Goal: Transaction & Acquisition: Download file/media

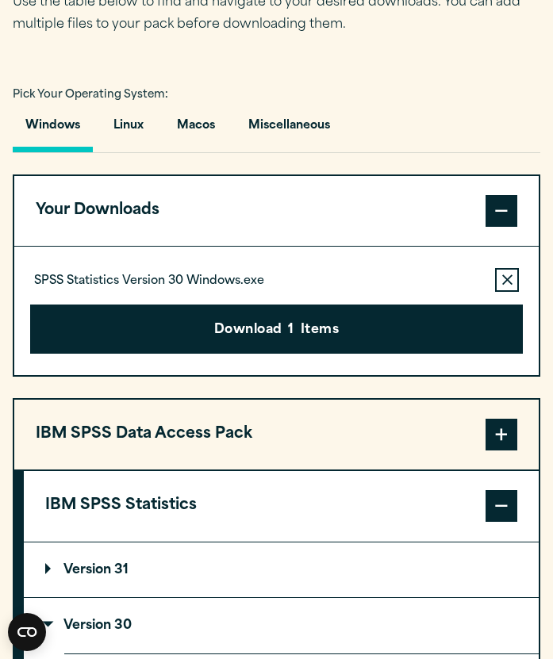
click at [500, 280] on button "Remove this item from your software download list" at bounding box center [507, 280] width 24 height 24
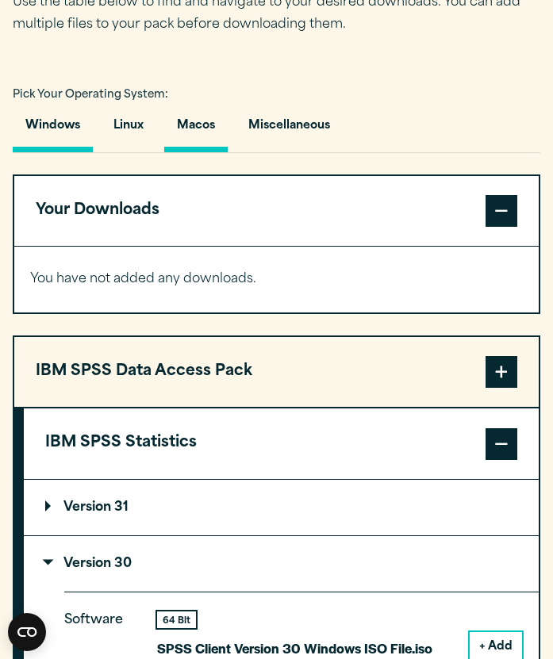
click at [208, 136] on button "Macos" at bounding box center [195, 129] width 63 height 45
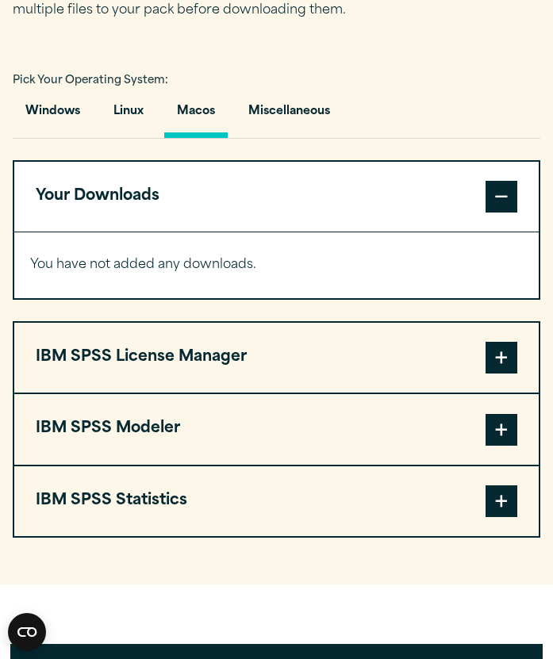
scroll to position [1079, 0]
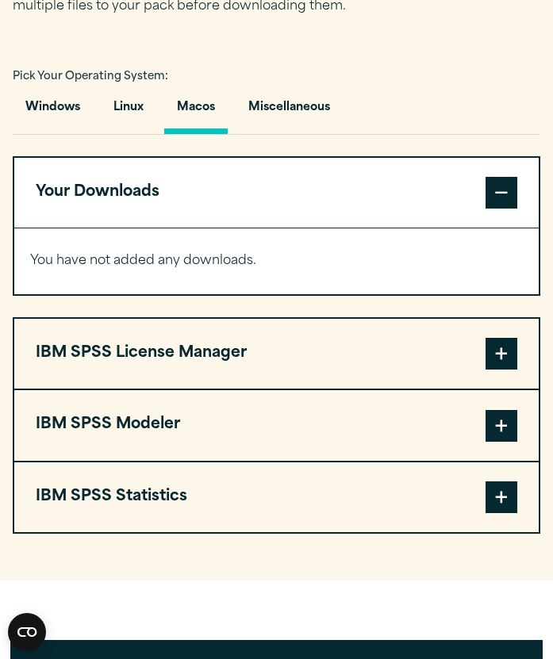
click at [228, 489] on button "IBM SPSS Statistics" at bounding box center [276, 497] width 524 height 70
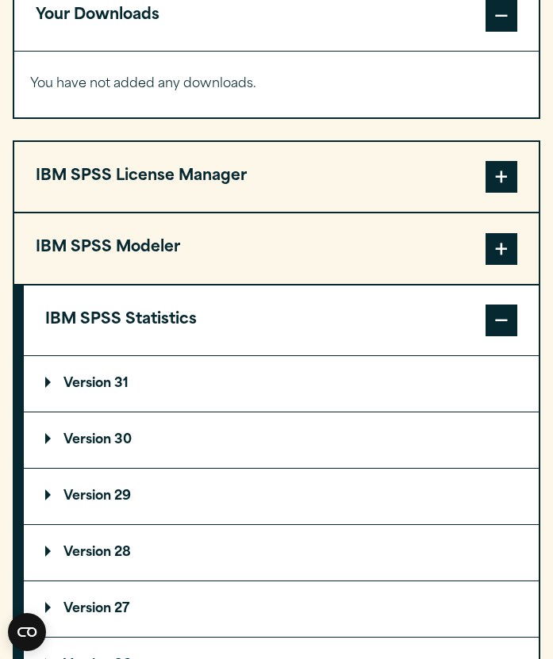
scroll to position [1258, 0]
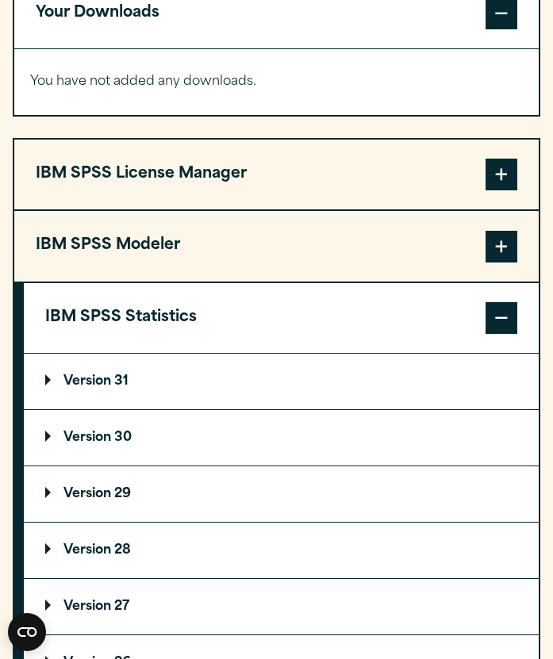
click at [128, 382] on p "Version 31" at bounding box center [86, 381] width 83 height 13
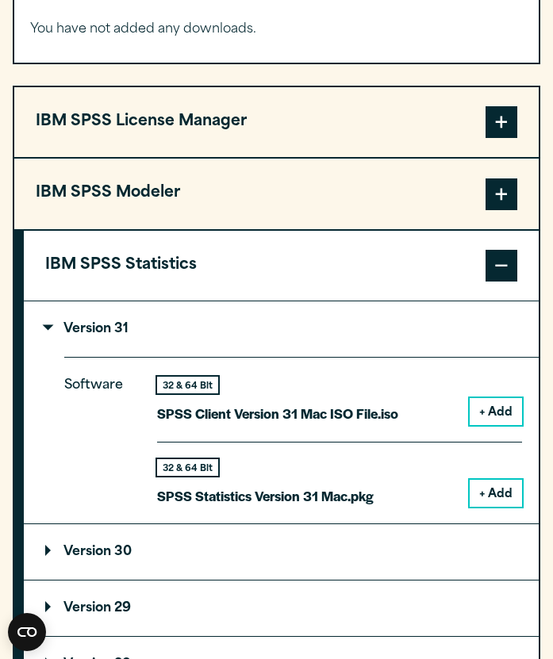
scroll to position [1312, 0]
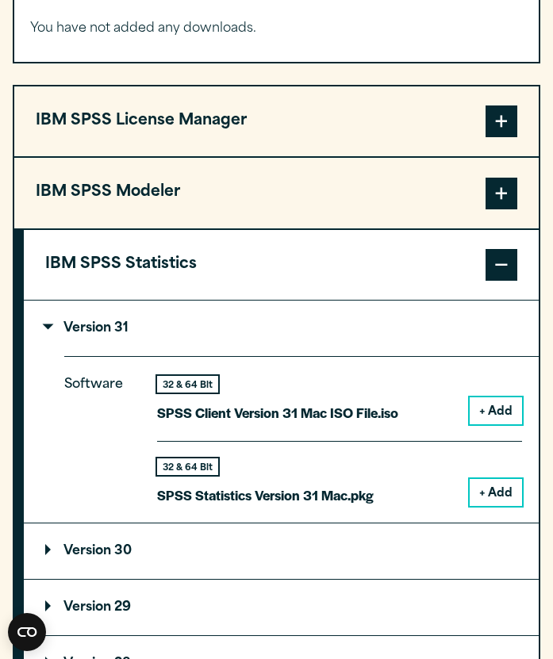
click at [488, 489] on button "+ Add" at bounding box center [495, 492] width 52 height 27
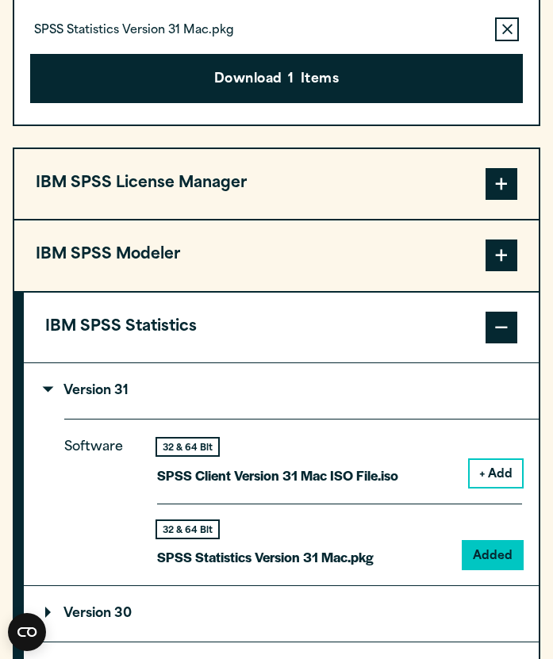
scroll to position [1374, 0]
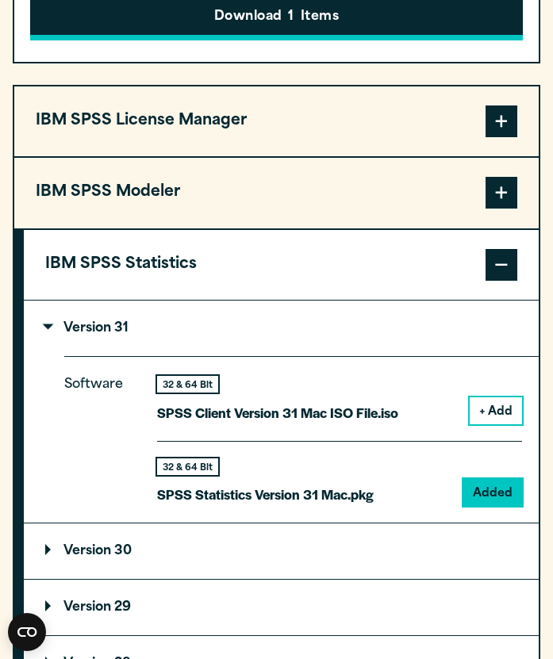
click at [349, 26] on button "Download 1 Items" at bounding box center [276, 15] width 492 height 49
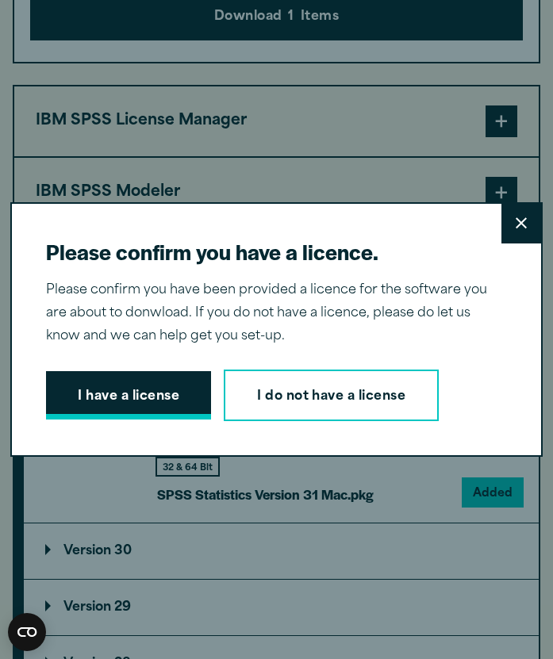
click at [129, 389] on button "I have a license" at bounding box center [128, 395] width 165 height 49
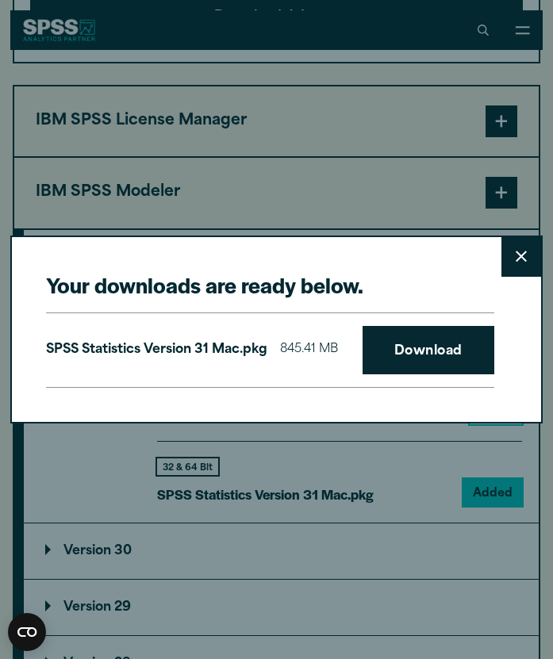
scroll to position [1373, 0]
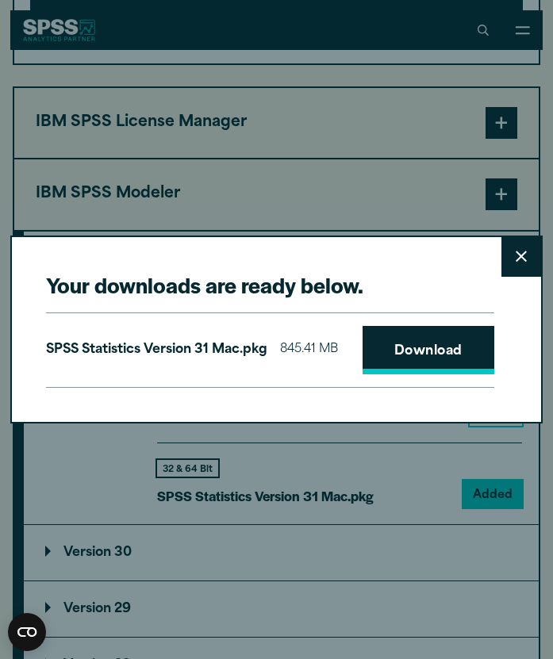
click at [427, 340] on link "Download" at bounding box center [428, 350] width 132 height 49
click at [515, 266] on button "Close" at bounding box center [521, 257] width 40 height 40
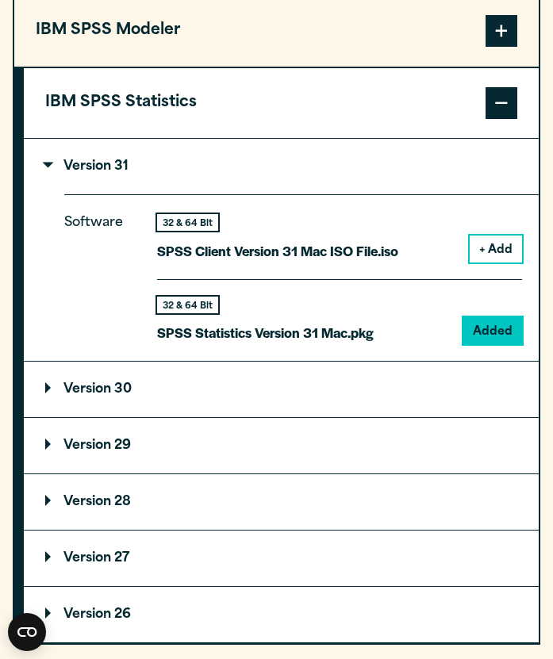
scroll to position [1549, 0]
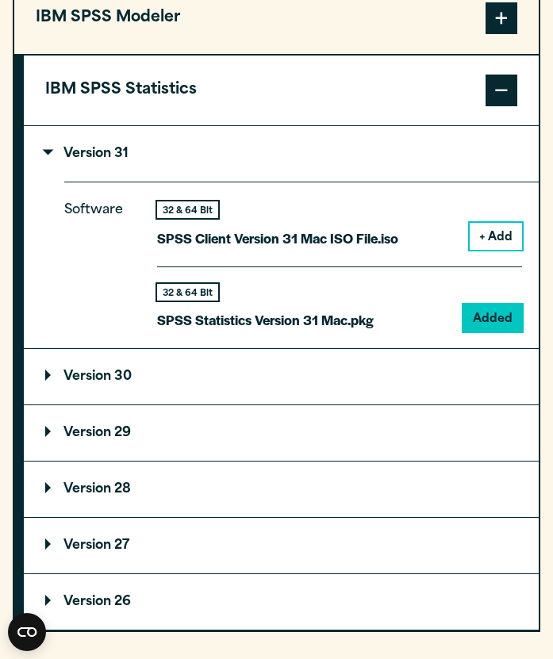
click at [298, 384] on summary "Version 30" at bounding box center [281, 377] width 515 height 56
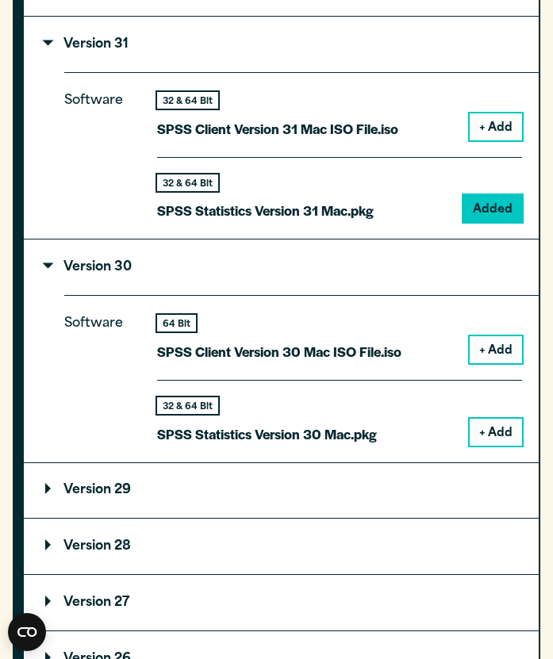
scroll to position [1660, 0]
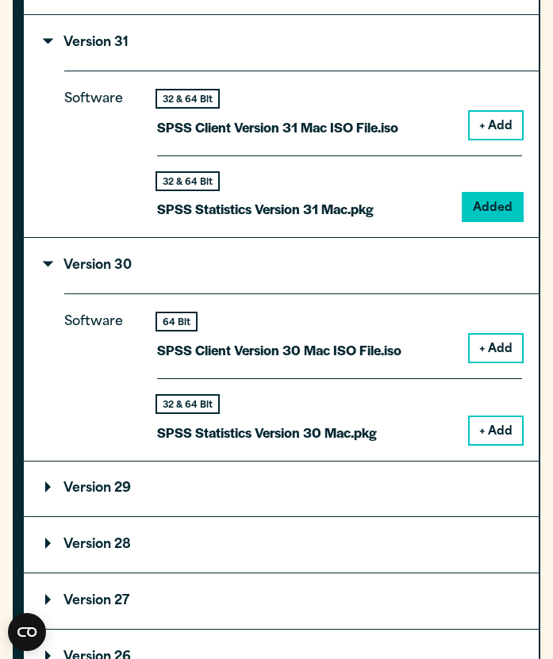
click at [413, 444] on div "32 & 64 Bit SPSS Statistics Version 30 Mac.pkg + Add" at bounding box center [339, 411] width 365 height 66
click at [490, 436] on button "+ Add" at bounding box center [495, 430] width 52 height 27
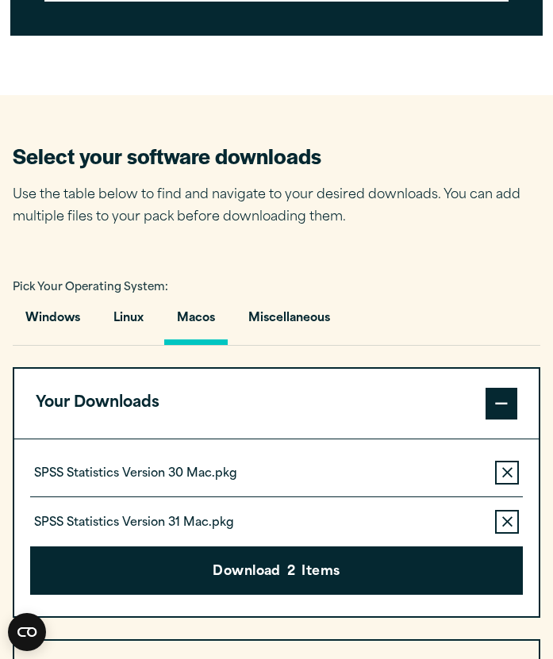
scroll to position [905, 0]
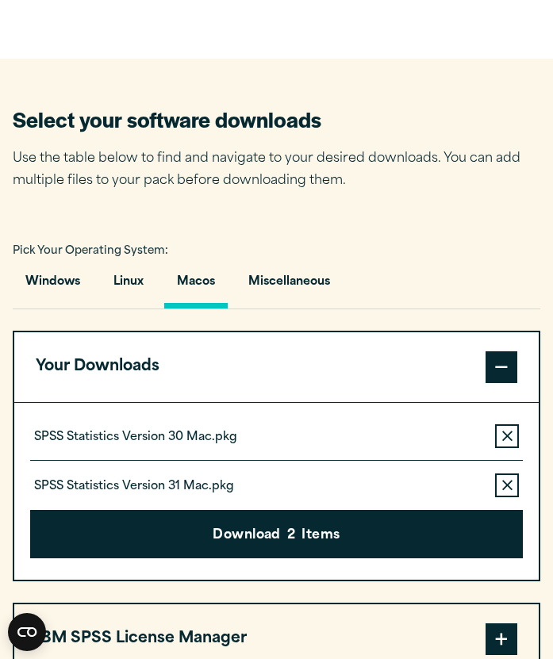
click at [511, 486] on icon "button" at bounding box center [507, 485] width 10 height 11
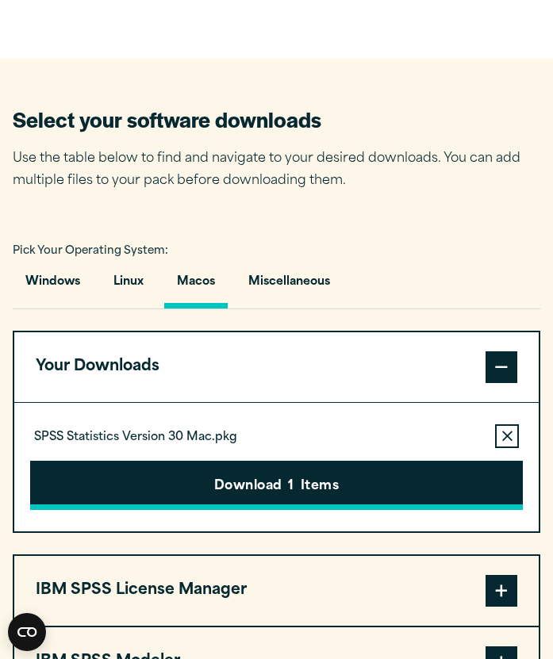
click at [461, 481] on button "Download 1 Items" at bounding box center [276, 485] width 492 height 49
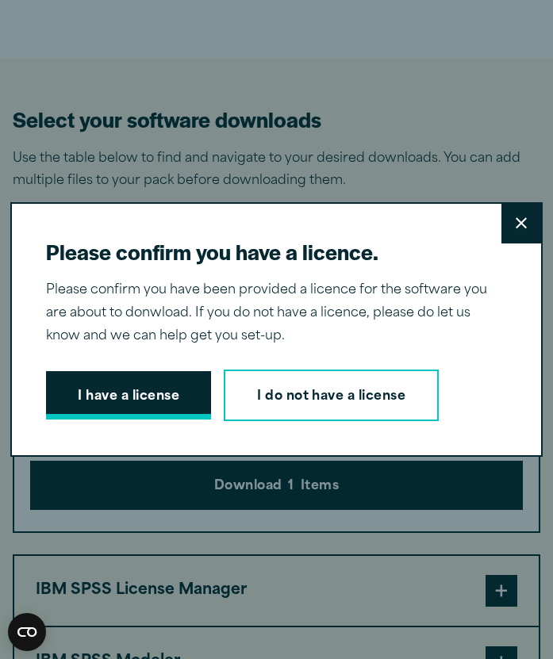
click at [176, 398] on button "I have a license" at bounding box center [128, 395] width 165 height 49
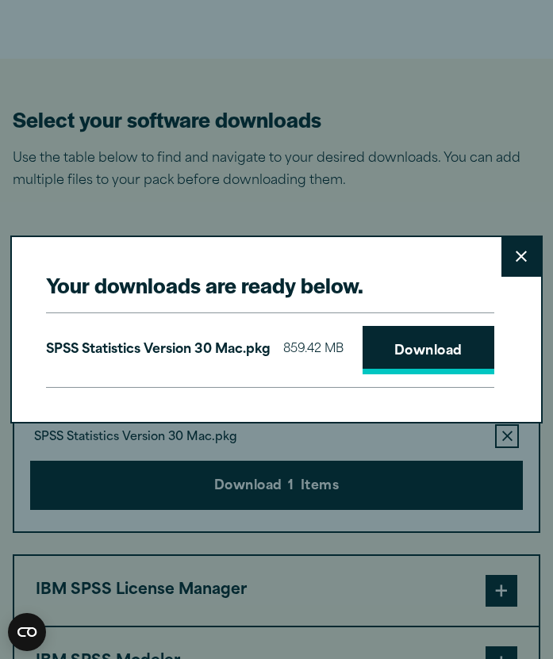
click at [398, 354] on link "Download" at bounding box center [428, 350] width 132 height 49
click at [473, 121] on div "Your downloads are ready below. Close SPSS Statistics Version 30 Mac.pkg 859.42…" at bounding box center [276, 329] width 553 height 659
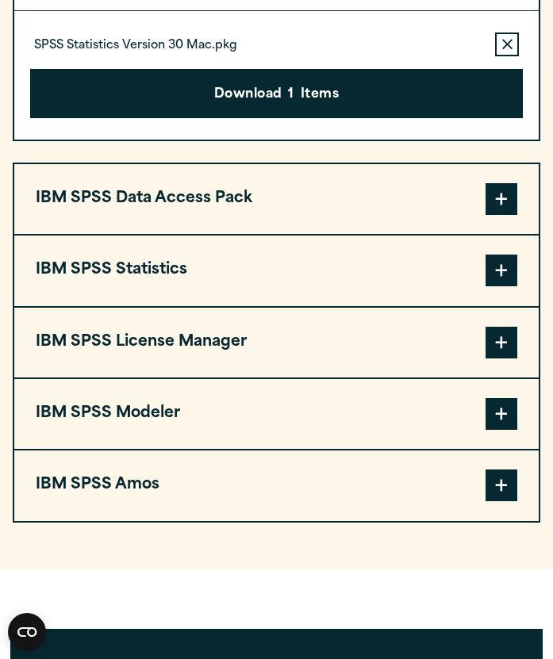
scroll to position [1297, 0]
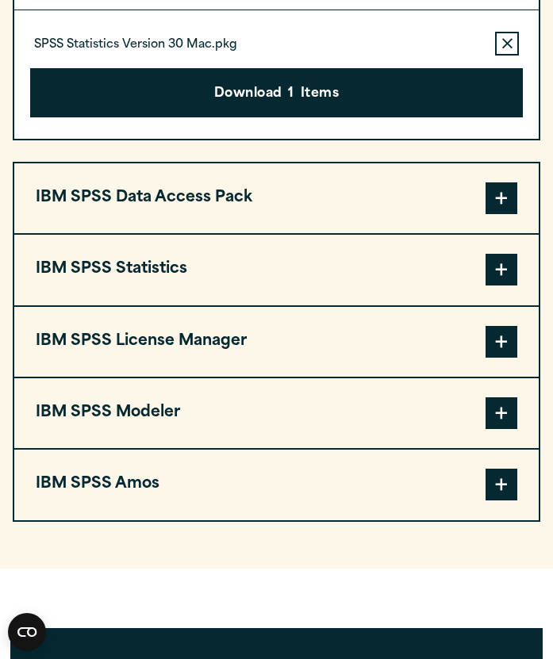
click at [268, 267] on button "IBM SPSS Statistics" at bounding box center [276, 270] width 524 height 70
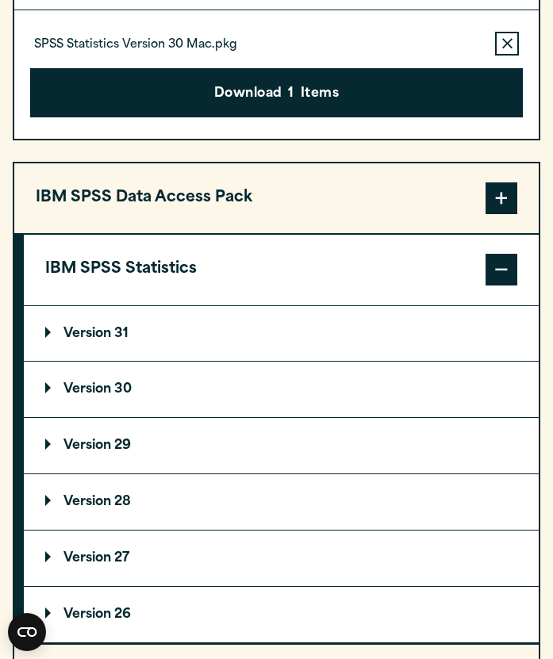
click at [92, 393] on p "Version 30" at bounding box center [88, 389] width 86 height 13
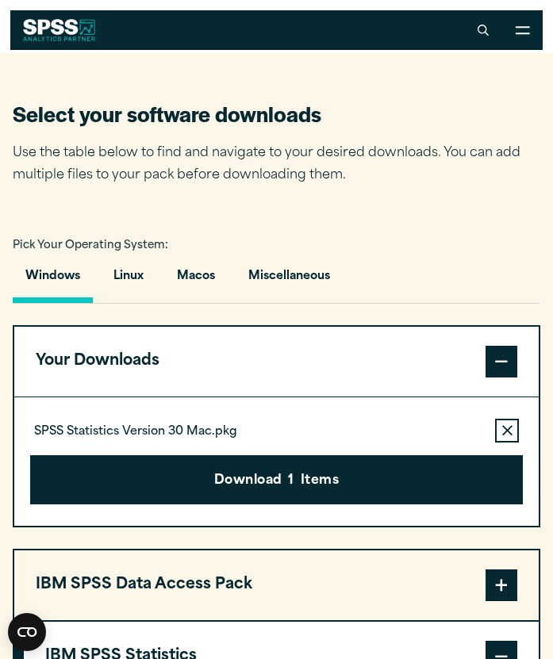
scroll to position [888, 0]
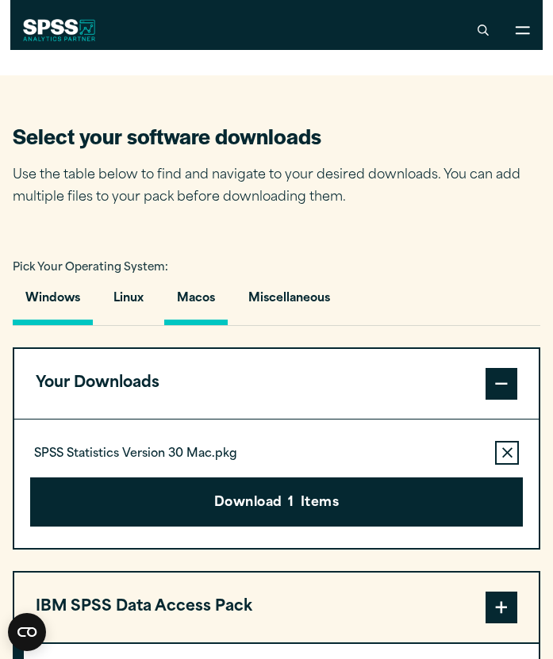
click at [190, 307] on button "Macos" at bounding box center [195, 302] width 63 height 45
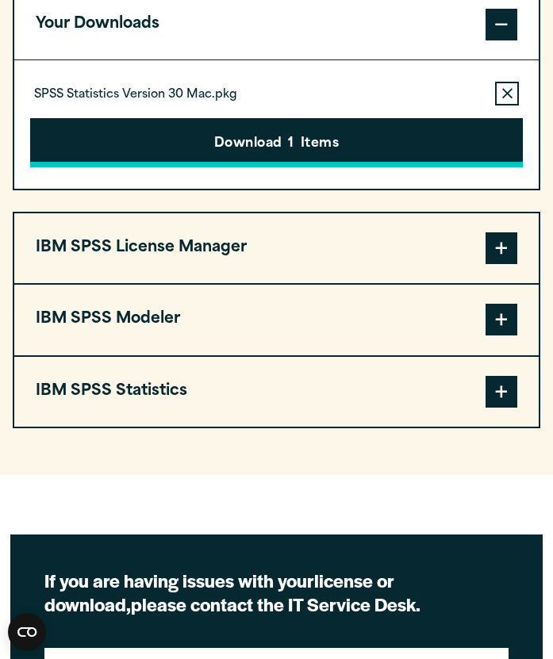
scroll to position [1248, 0]
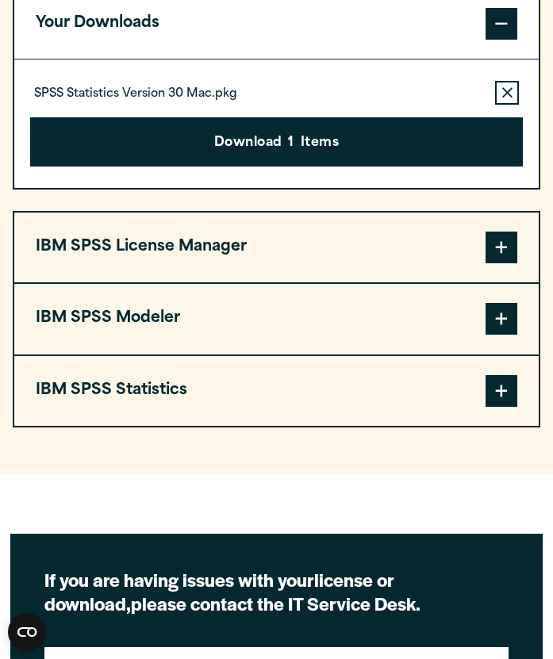
click at [360, 419] on button "IBM SPSS Statistics" at bounding box center [276, 391] width 524 height 70
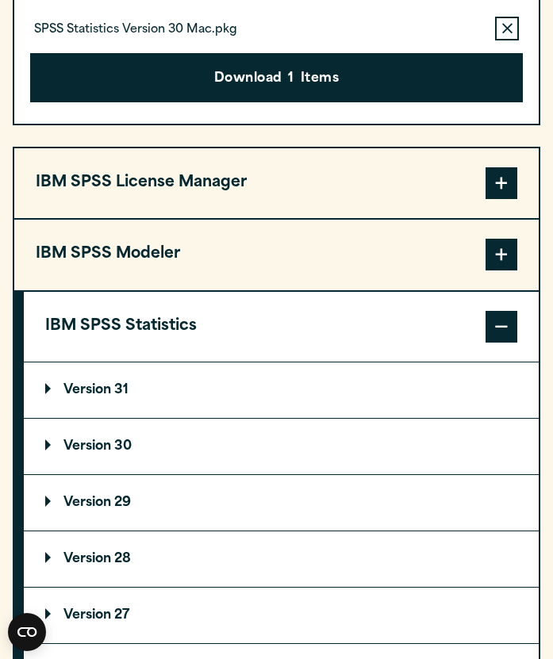
scroll to position [1317, 0]
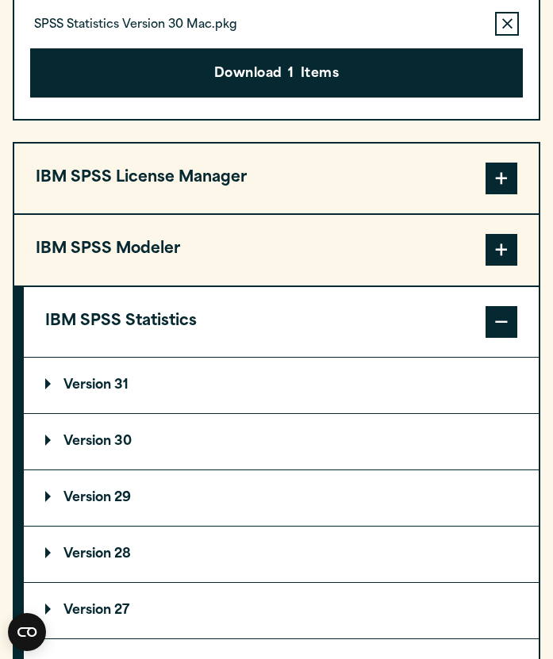
click at [68, 435] on summary "Version 30" at bounding box center [281, 442] width 515 height 56
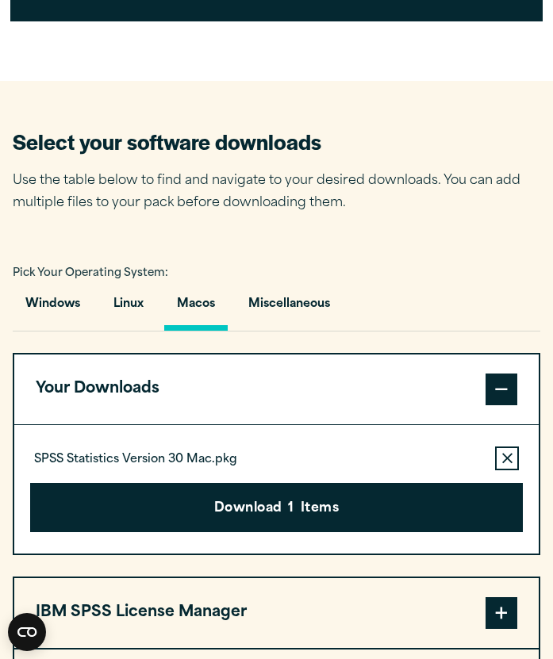
scroll to position [914, 0]
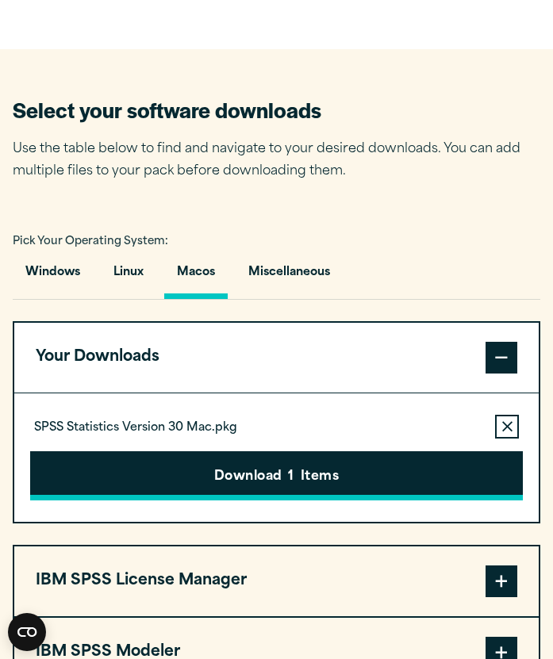
click at [385, 473] on button "Download 1 Items" at bounding box center [276, 475] width 492 height 49
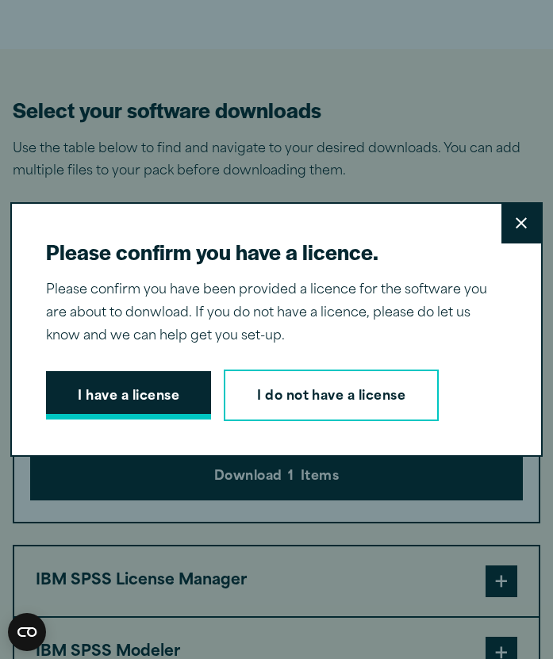
click at [162, 398] on button "I have a license" at bounding box center [128, 395] width 165 height 49
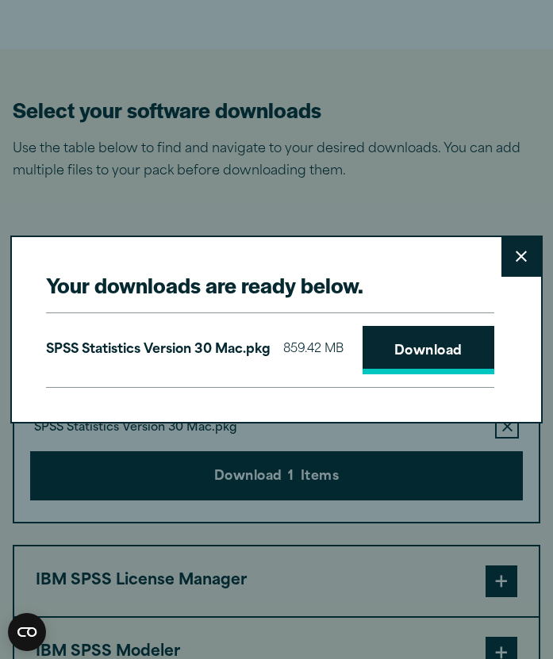
click at [424, 333] on link "Download" at bounding box center [428, 350] width 132 height 49
